Goal: Navigation & Orientation: Go to known website

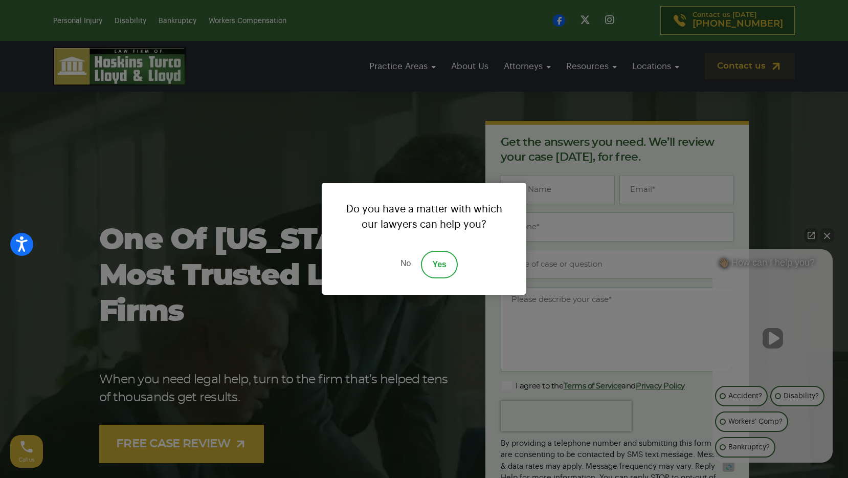
click at [407, 264] on link "No" at bounding box center [405, 265] width 31 height 28
